Goal: Task Accomplishment & Management: Use online tool/utility

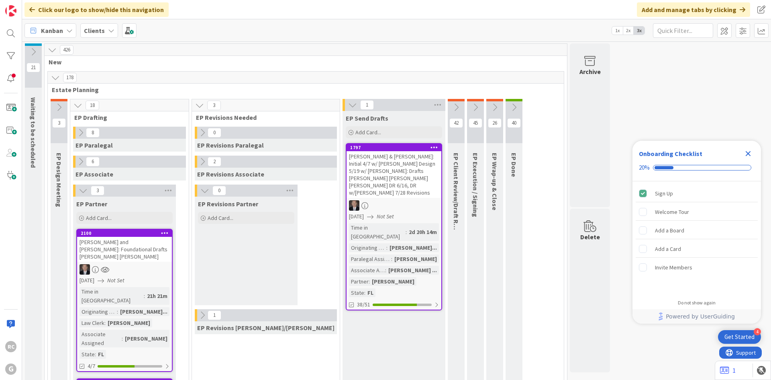
scroll to position [121, 0]
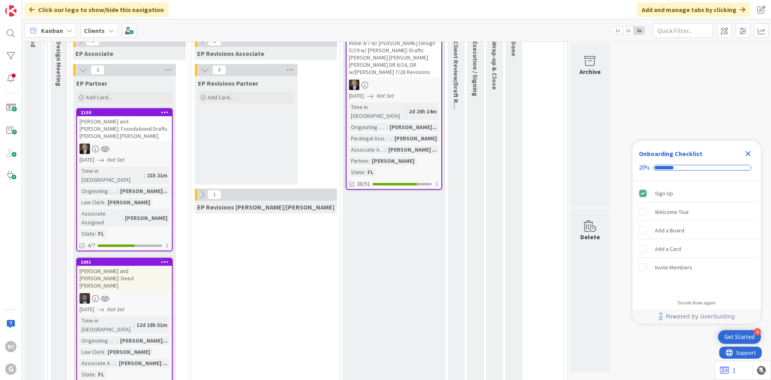
click at [126, 266] on div "[PERSON_NAME] and [PERSON_NAME]: Deed [PERSON_NAME]" at bounding box center [124, 278] width 95 height 25
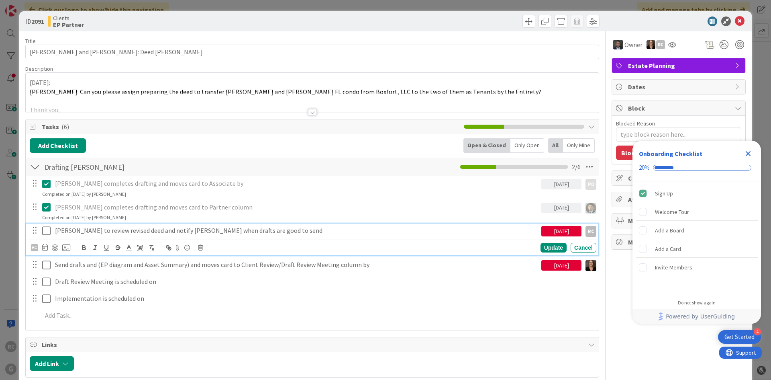
click at [49, 229] on icon at bounding box center [48, 231] width 12 height 10
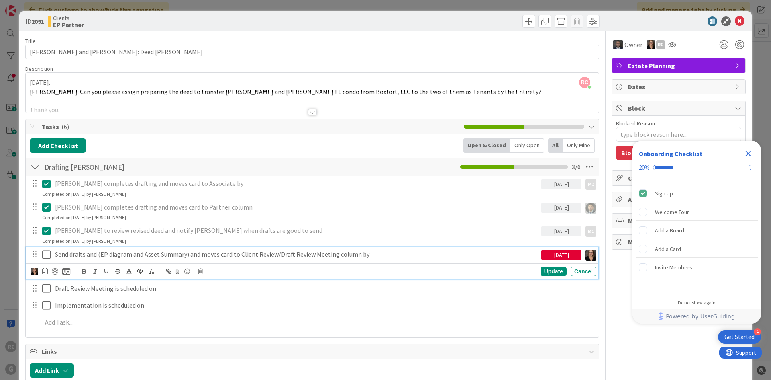
click at [114, 255] on p "Send drafts and (EP diagram and Asset Summary) and moves card to Client Review/…" at bounding box center [296, 254] width 483 height 9
click at [202, 270] on icon at bounding box center [200, 271] width 5 height 6
click at [222, 306] on div "Delete" at bounding box center [221, 305] width 30 height 14
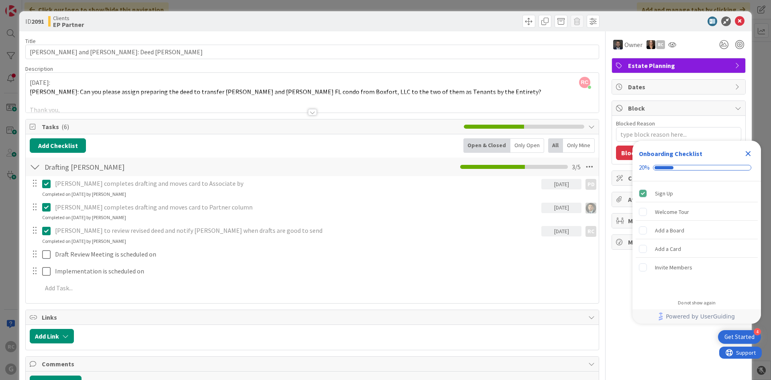
type textarea "x"
click at [737, 19] on icon at bounding box center [740, 21] width 10 height 10
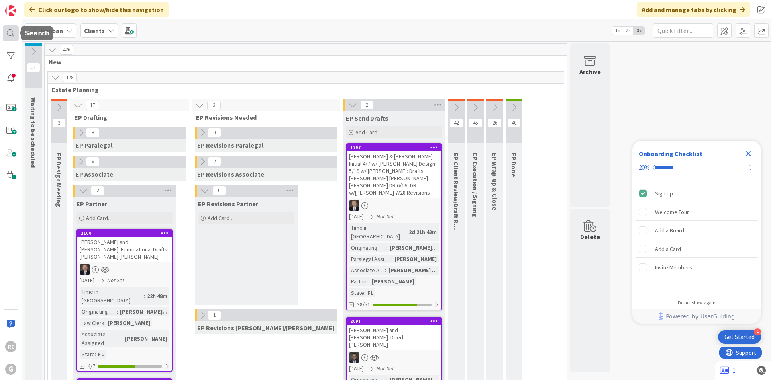
click at [7, 27] on div at bounding box center [11, 33] width 16 height 16
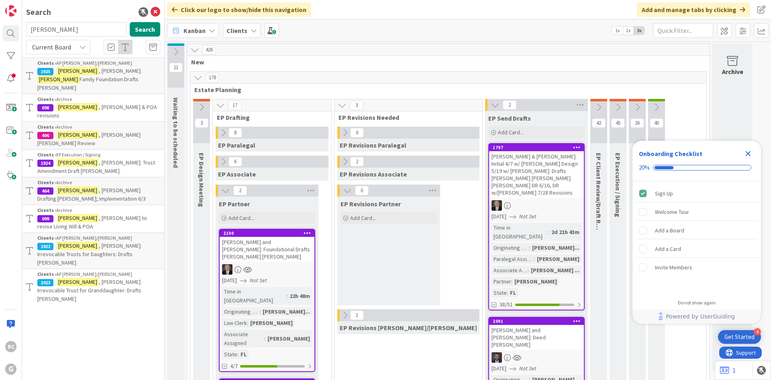
click at [99, 72] on span ", [PERSON_NAME]:" at bounding box center [120, 70] width 43 height 7
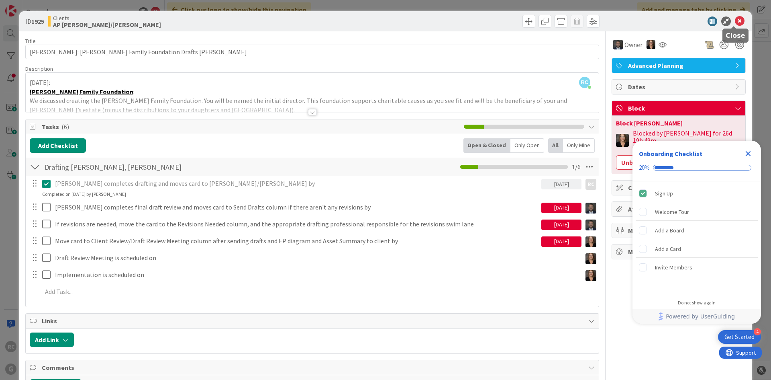
click at [735, 18] on icon at bounding box center [740, 21] width 10 height 10
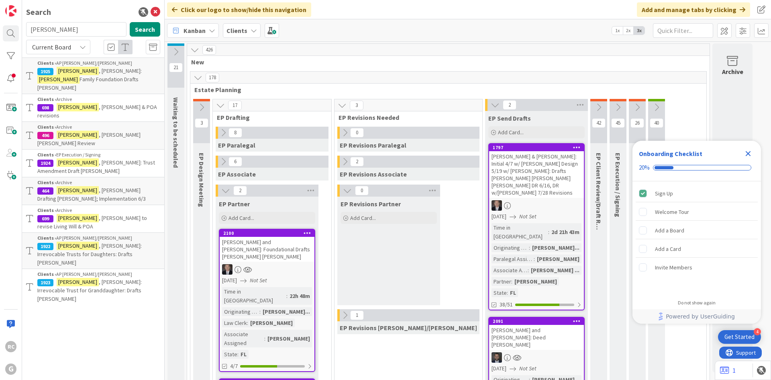
click at [93, 242] on span ", [PERSON_NAME]: Irrevocable Trusts for Daughters: Drafts [PERSON_NAME]" at bounding box center [89, 254] width 104 height 24
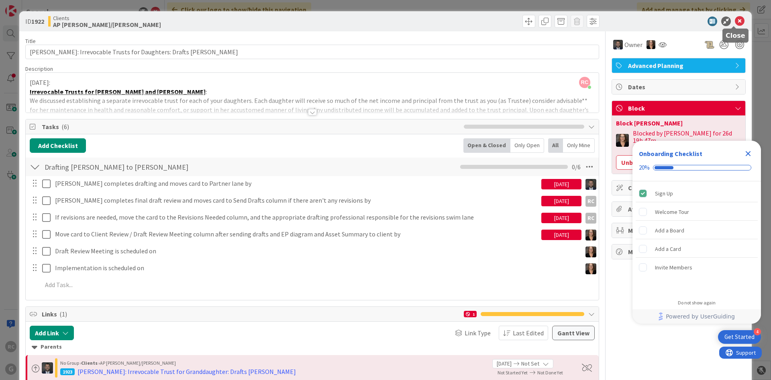
click at [738, 23] on icon at bounding box center [740, 21] width 10 height 10
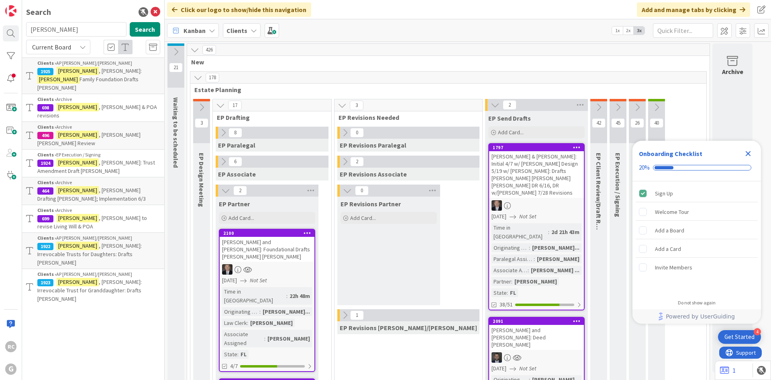
click at [98, 270] on div "Clients › AP [PERSON_NAME]/[PERSON_NAME]" at bounding box center [98, 273] width 123 height 7
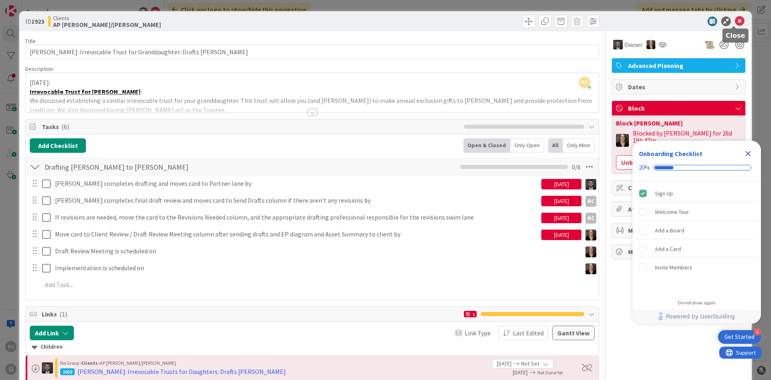
click at [736, 21] on icon at bounding box center [740, 21] width 10 height 10
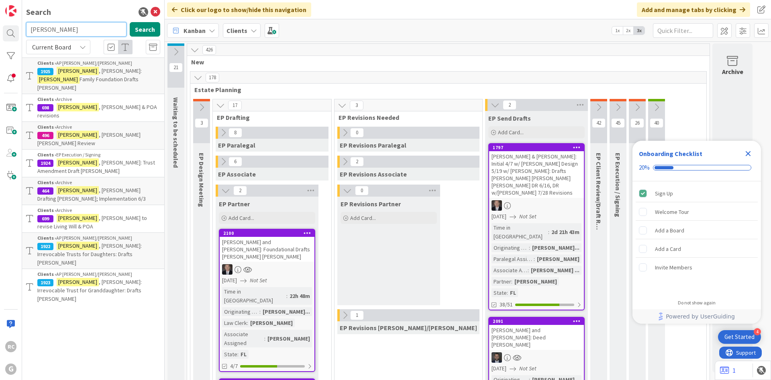
click at [79, 25] on input "[PERSON_NAME]" at bounding box center [76, 29] width 100 height 14
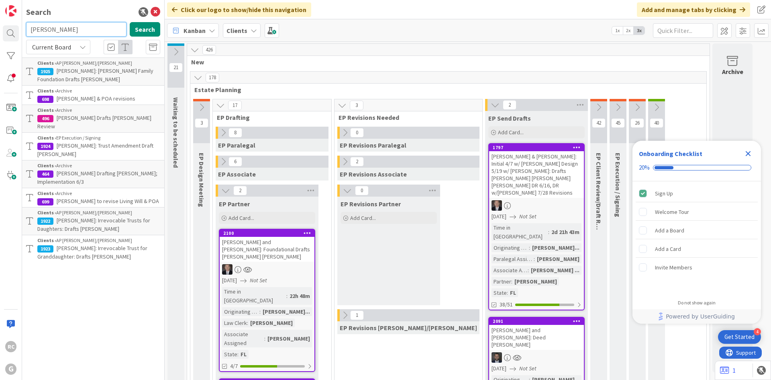
type input "[PERSON_NAME]"
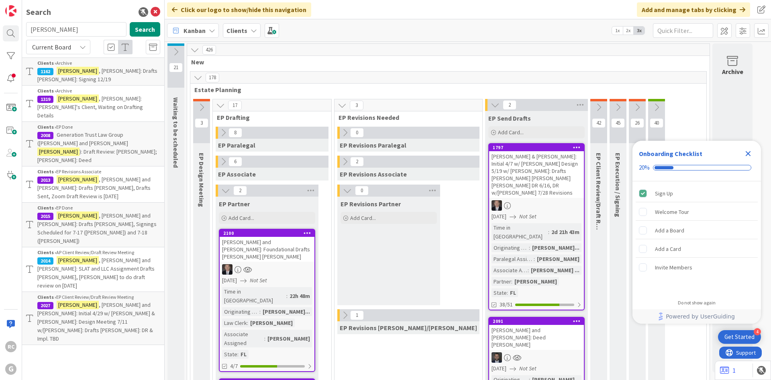
click at [88, 256] on span ", [PERSON_NAME] and [PERSON_NAME]: SLAT and LLC Assignment Drafts [PERSON_NAME]…" at bounding box center [95, 272] width 117 height 33
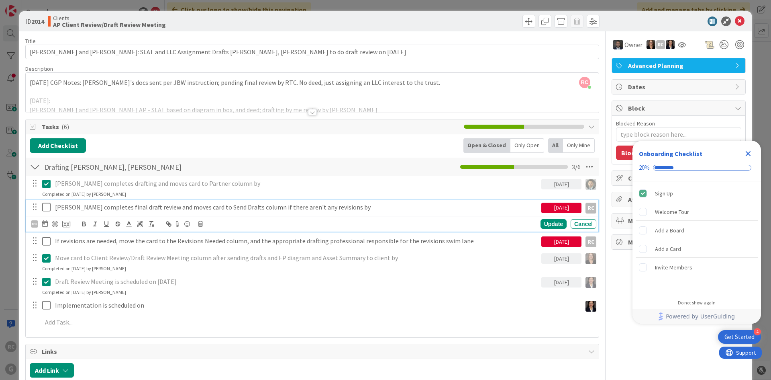
click at [43, 208] on icon at bounding box center [48, 207] width 12 height 10
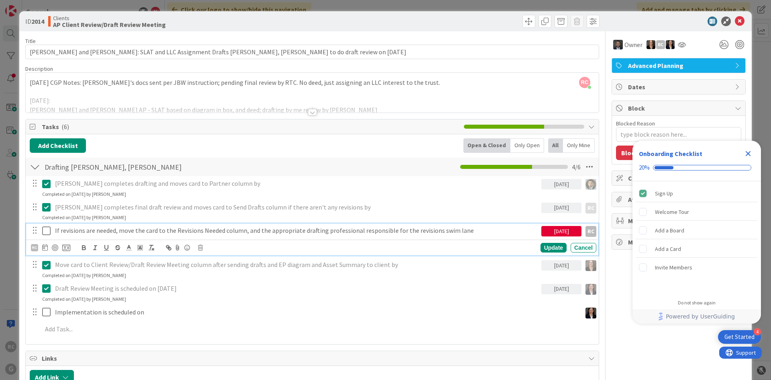
click at [95, 230] on p "If revisions are needed, move the card to the Revisions Needed column, and the …" at bounding box center [296, 230] width 483 height 9
click at [198, 248] on icon at bounding box center [200, 248] width 5 height 6
click at [217, 281] on div "Delete" at bounding box center [221, 281] width 30 height 14
type textarea "x"
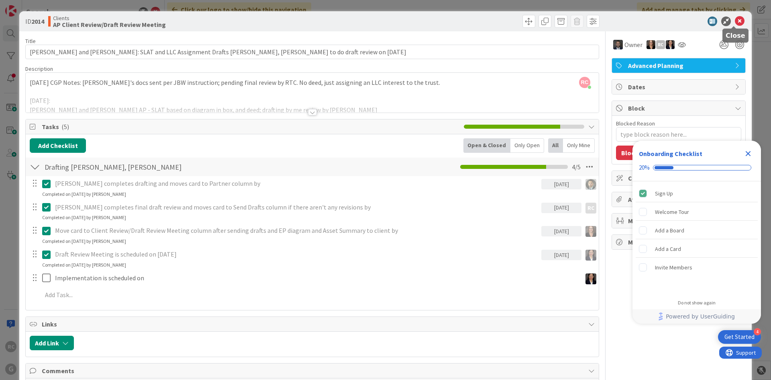
click at [735, 22] on icon at bounding box center [740, 21] width 10 height 10
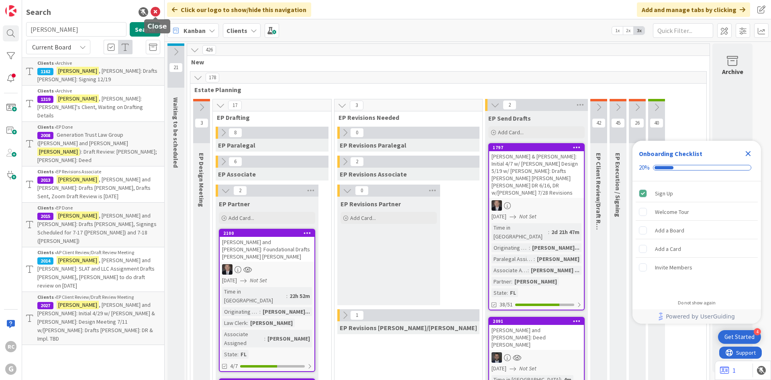
click at [153, 8] on icon at bounding box center [156, 12] width 10 height 10
